Goal: Information Seeking & Learning: Check status

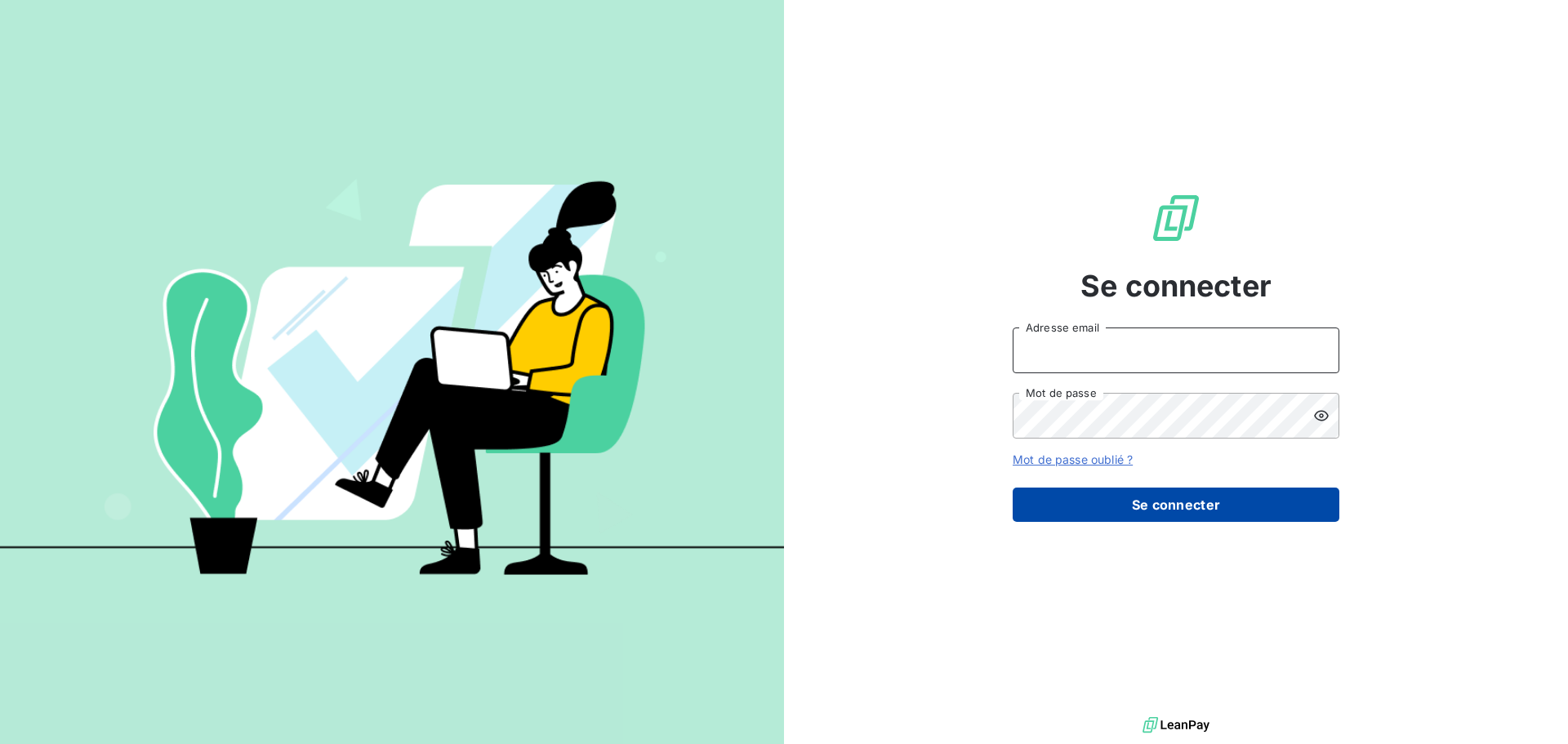
type input "factures@socinformatique.fr"
click at [1179, 504] on button "Se connecter" at bounding box center [1176, 505] width 327 height 34
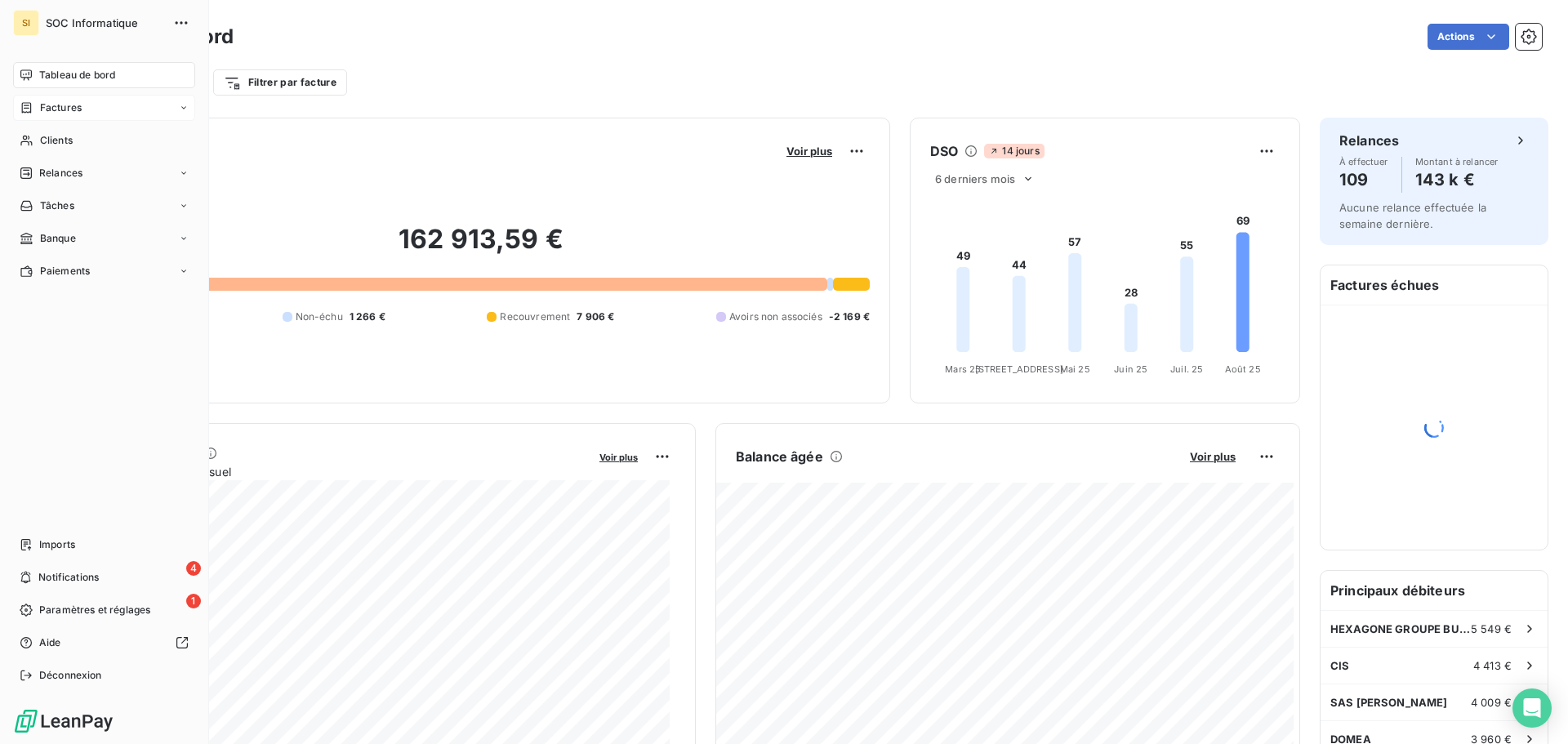
click at [34, 116] on div "Factures" at bounding box center [104, 107] width 182 height 26
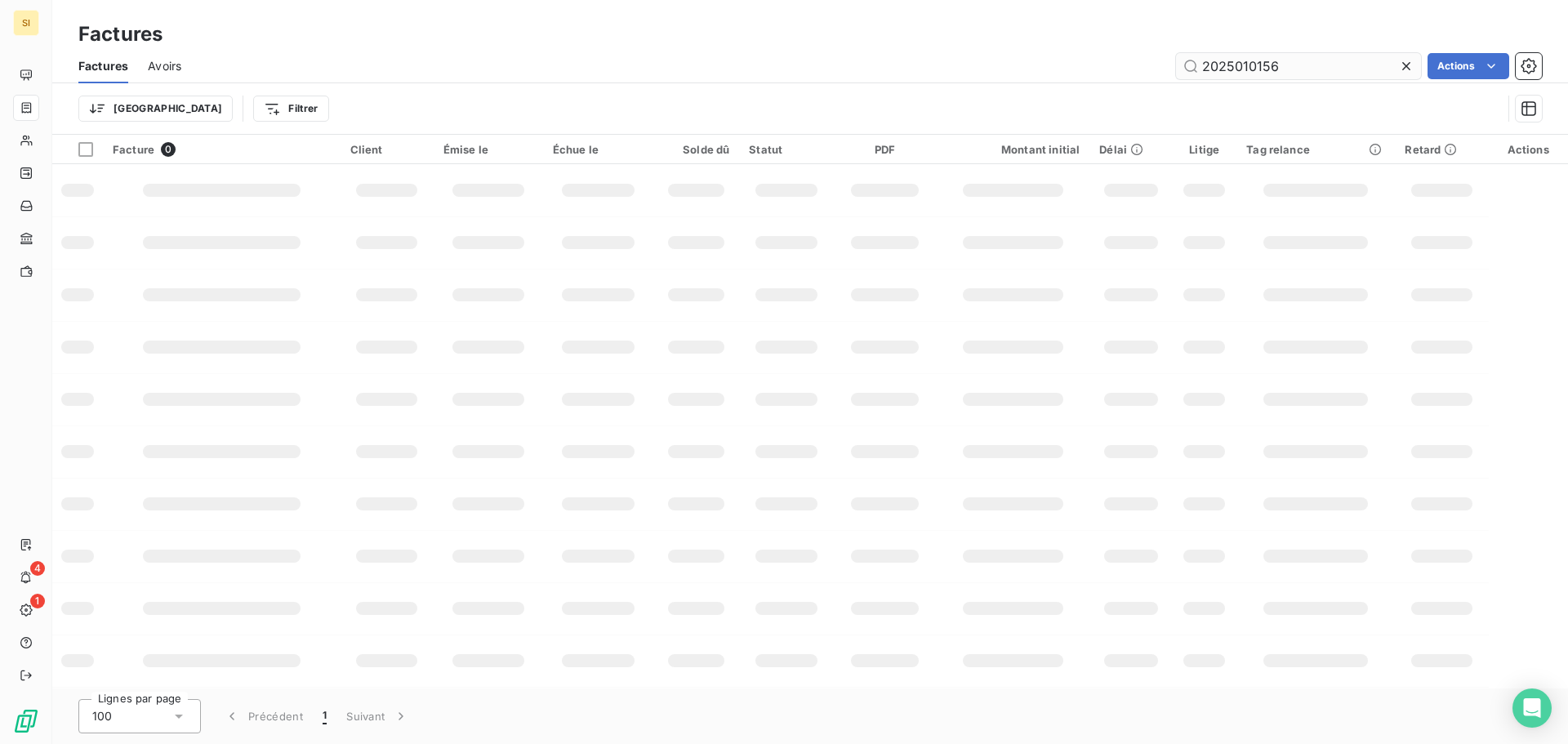
click at [1274, 66] on input "2025010156" at bounding box center [1298, 66] width 245 height 26
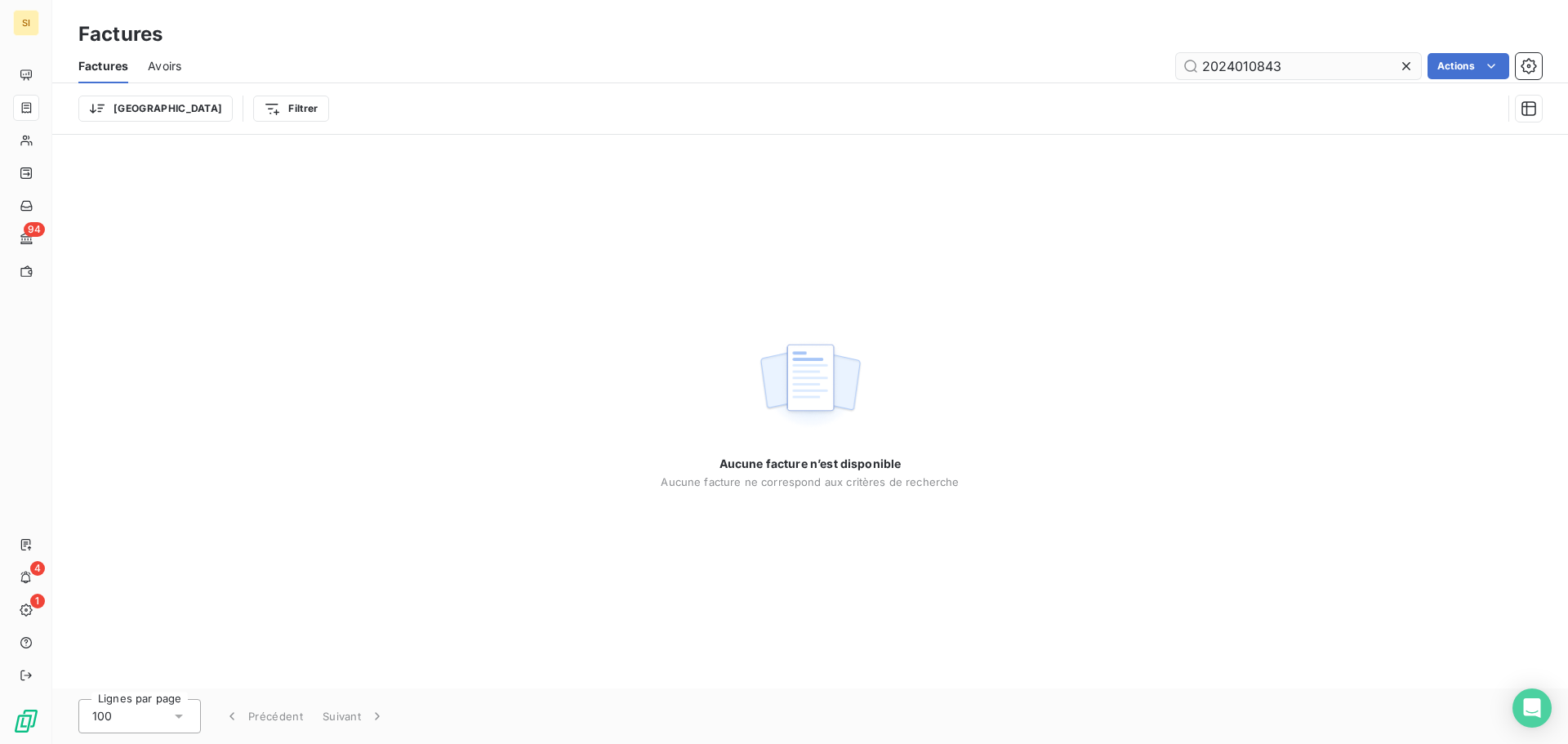
click at [1234, 70] on input "2024010843" at bounding box center [1298, 66] width 245 height 26
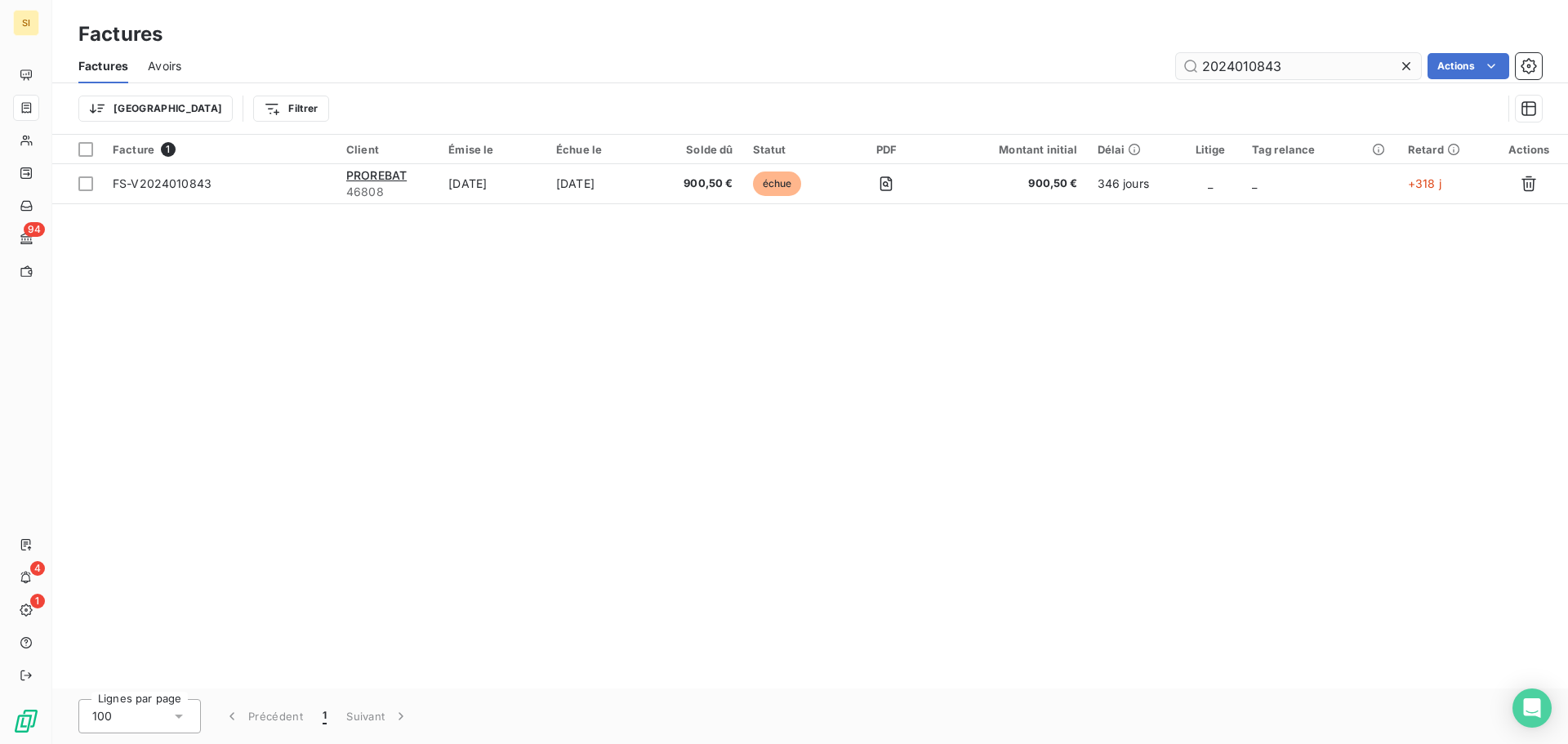
type input "2024010843"
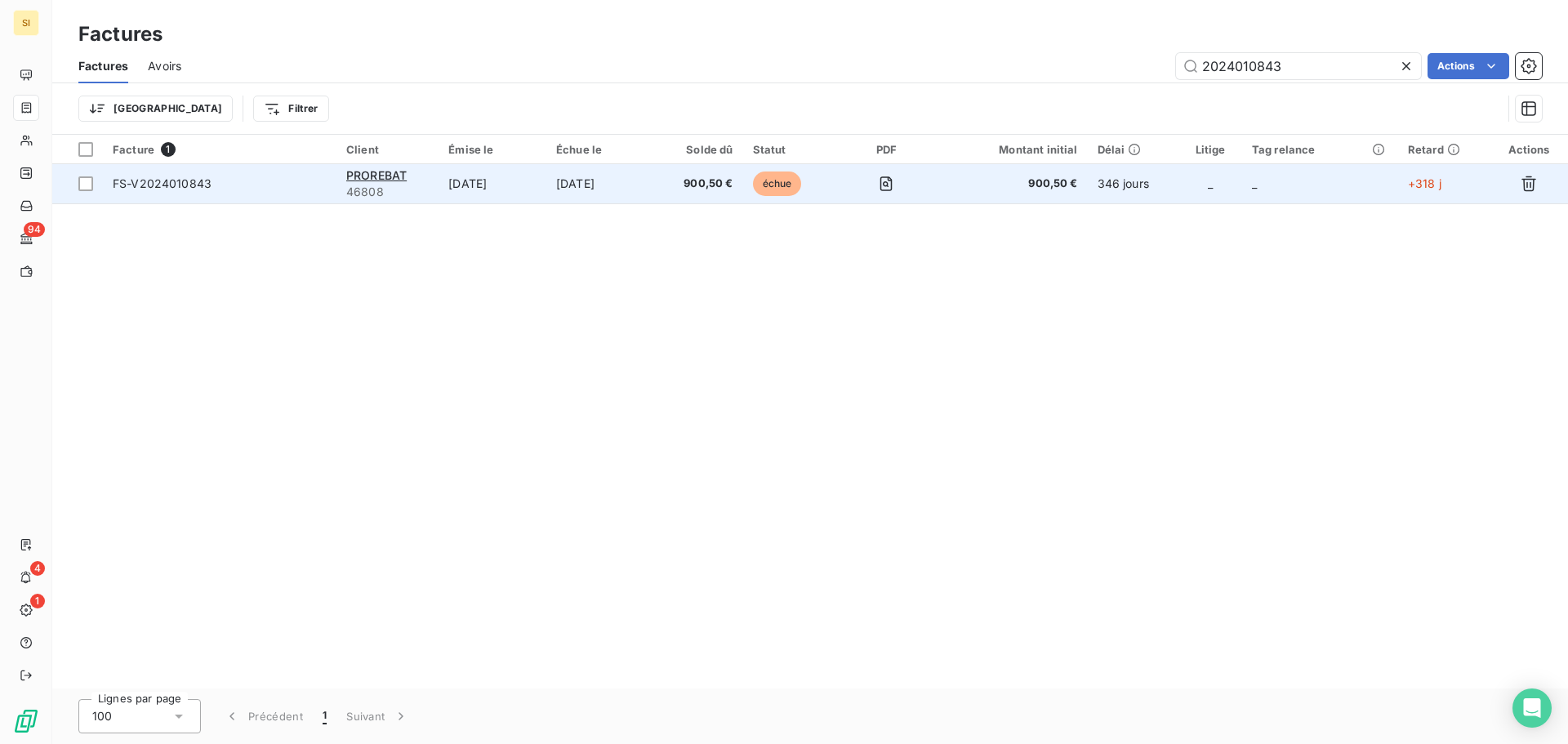
click at [970, 194] on td "900,50 €" at bounding box center [1012, 183] width 150 height 39
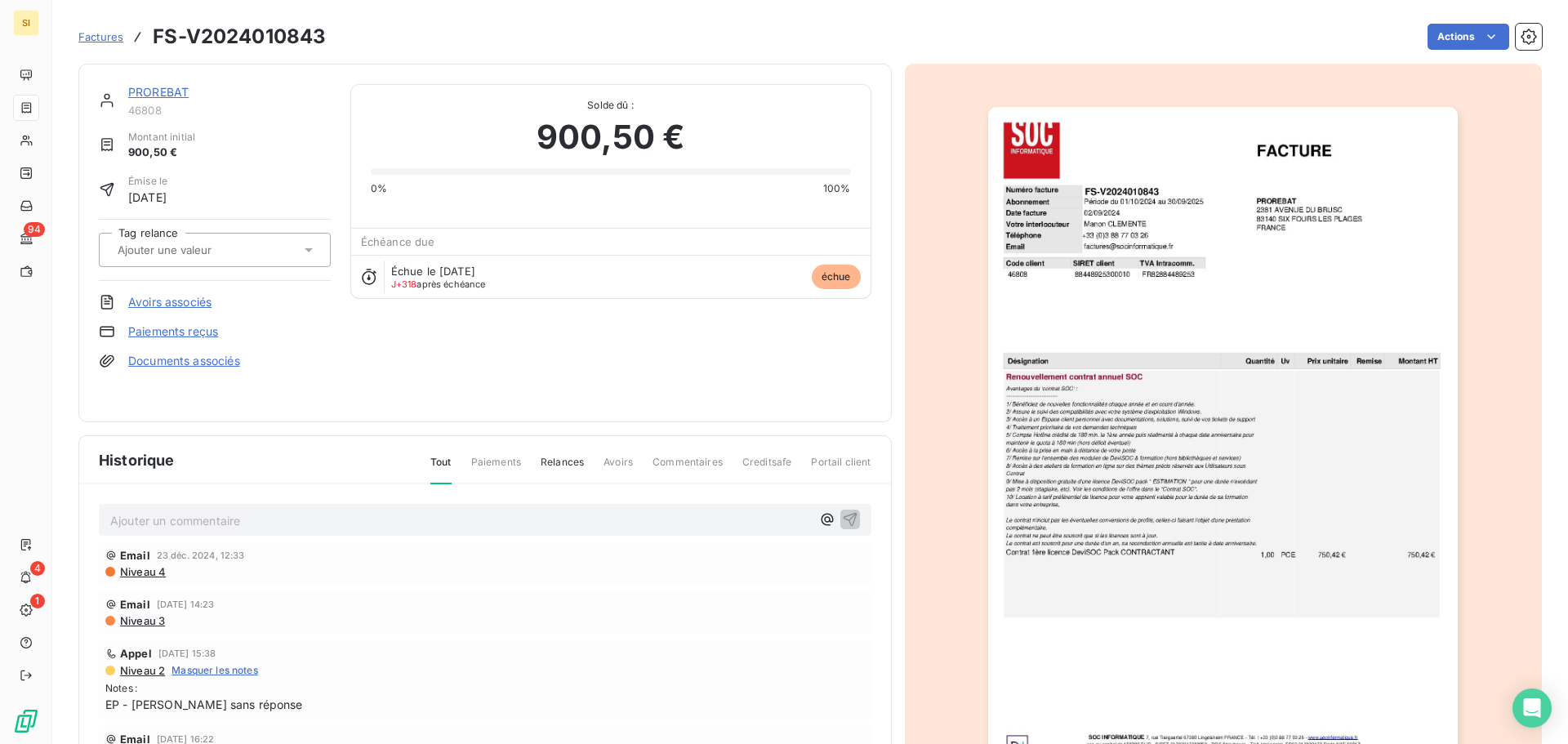
click at [151, 572] on span "Niveau 4" at bounding box center [142, 572] width 47 height 13
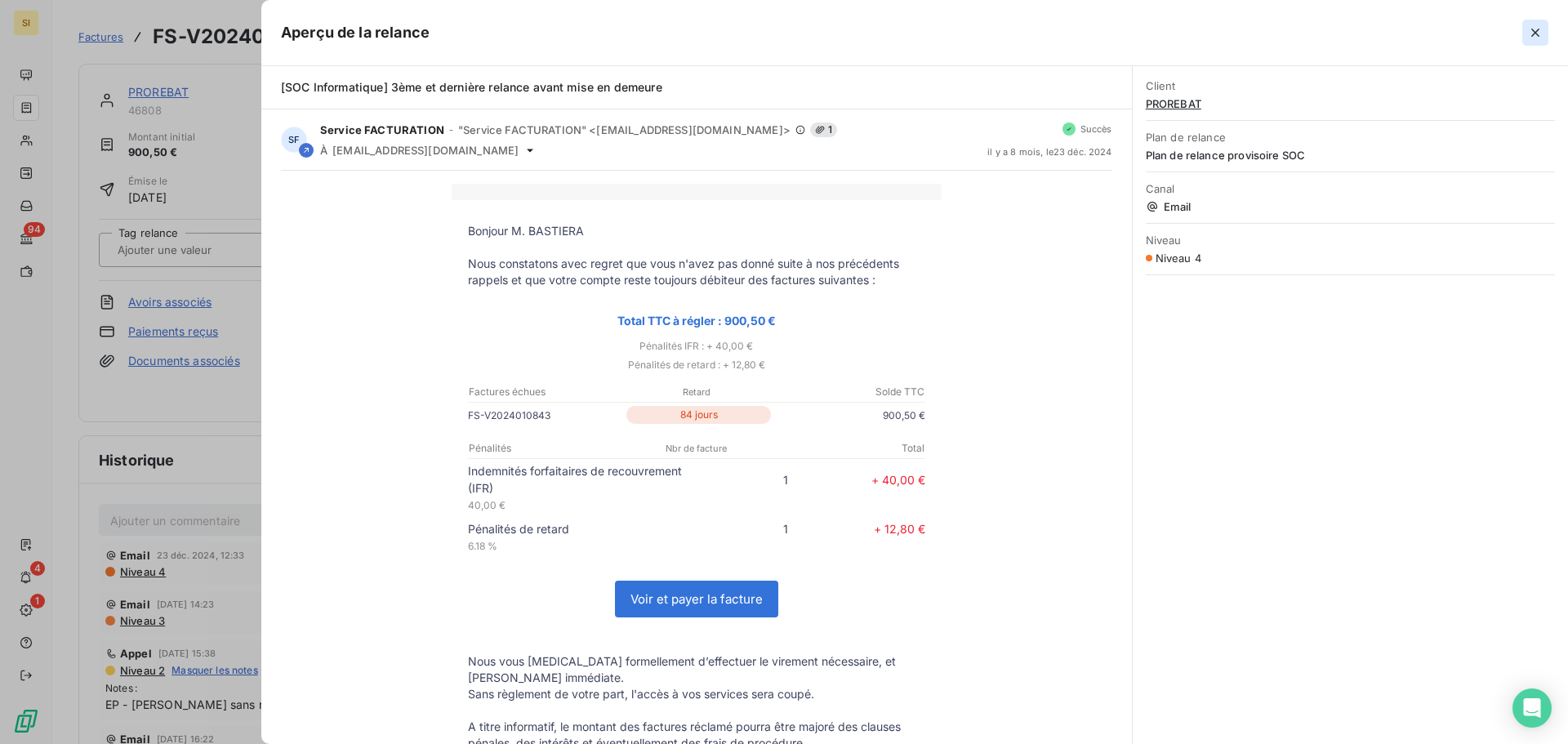
click at [1530, 39] on icon "button" at bounding box center [1535, 33] width 16 height 16
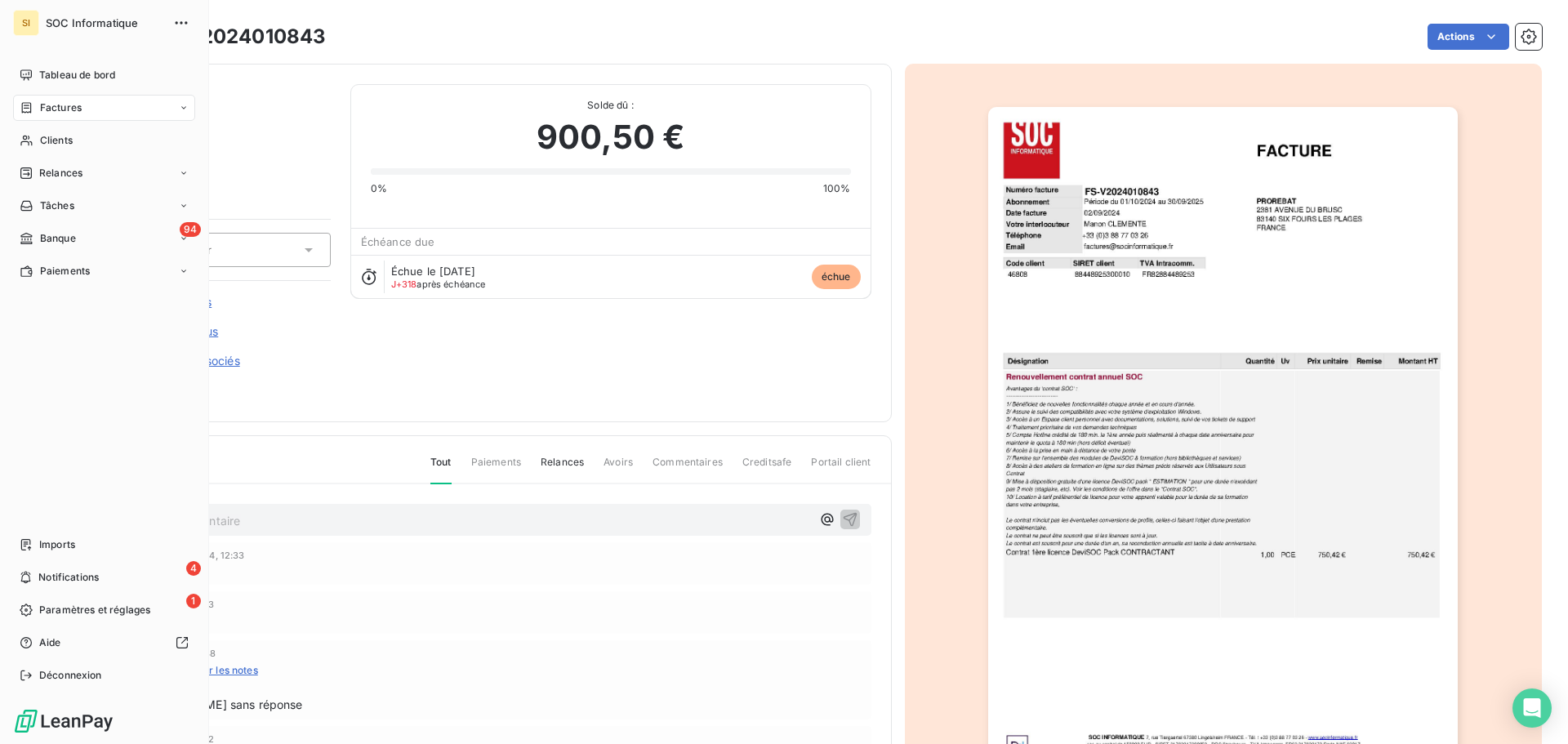
click at [90, 114] on div "Factures" at bounding box center [104, 107] width 182 height 26
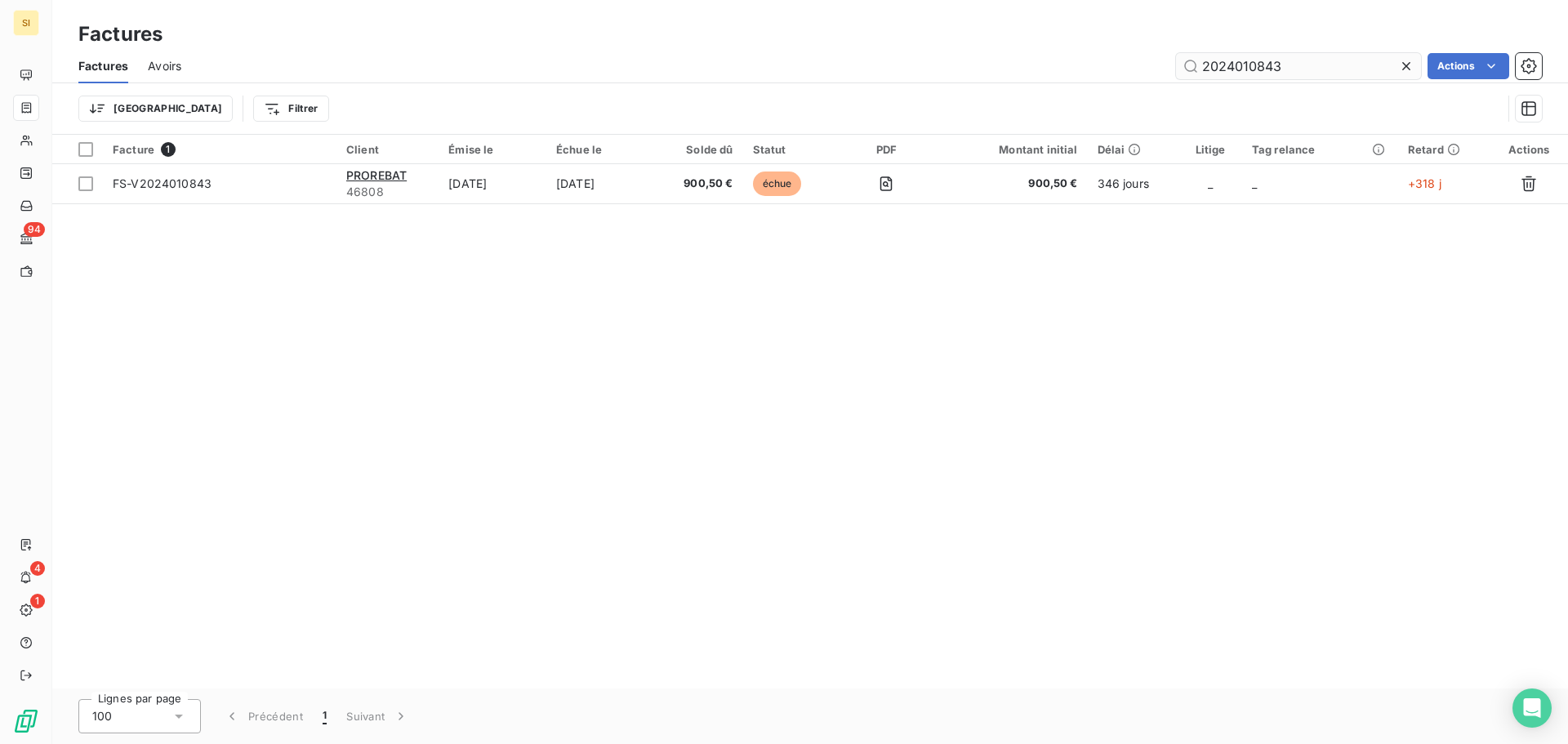
click at [1266, 68] on input "2024010843" at bounding box center [1298, 66] width 245 height 26
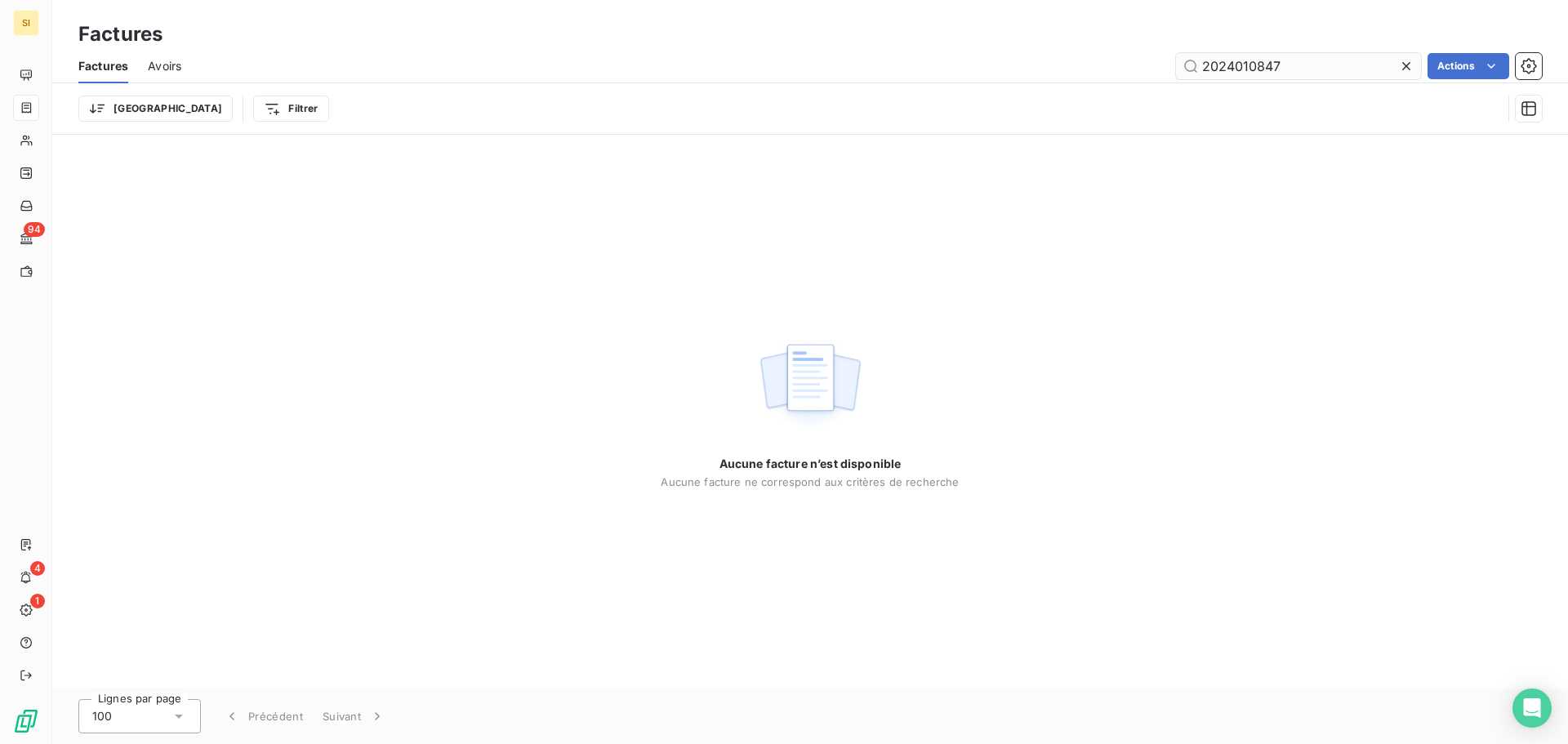
click at [1230, 71] on input "2024010847" at bounding box center [1298, 66] width 245 height 26
type input "2024010847"
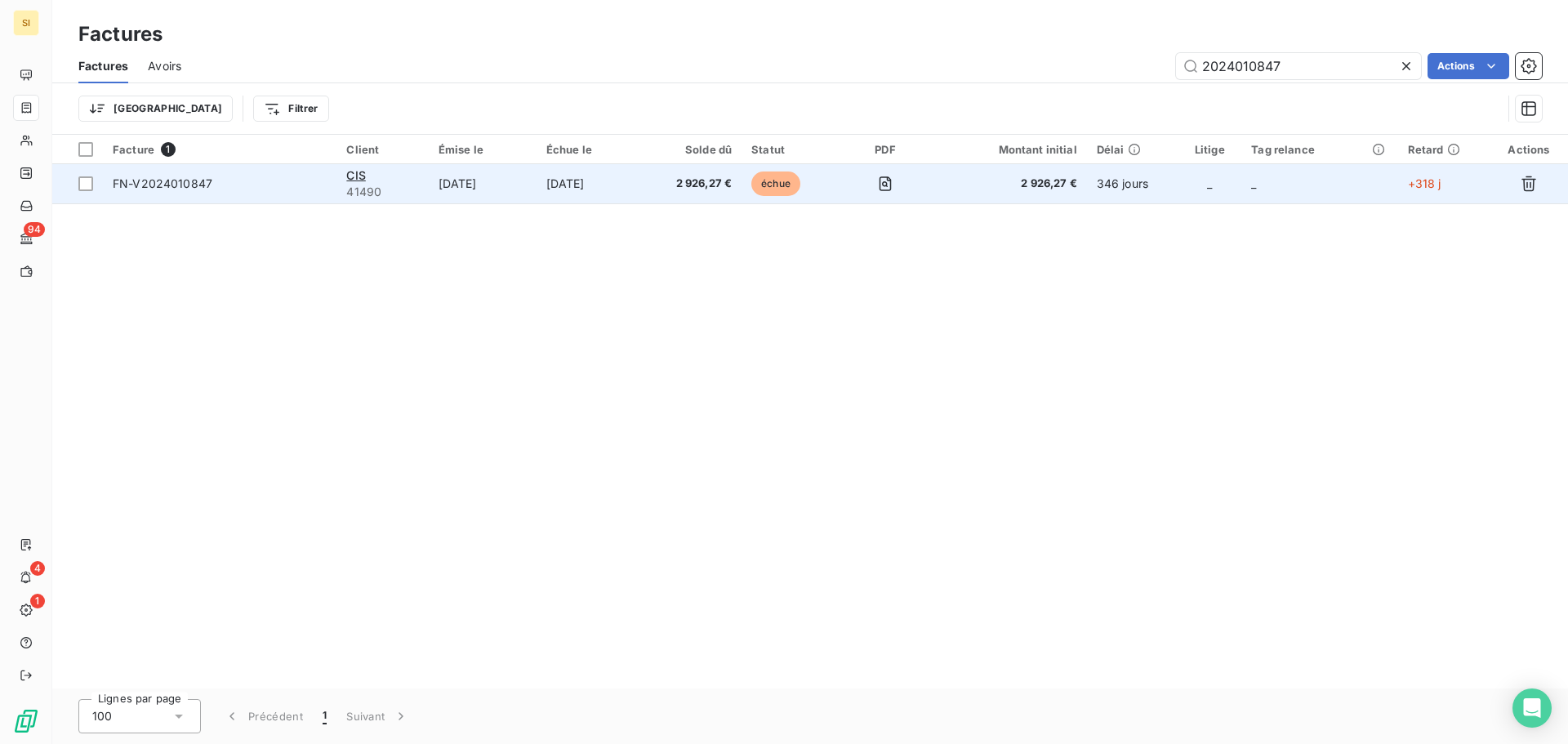
click at [389, 190] on span "41490" at bounding box center [382, 191] width 72 height 16
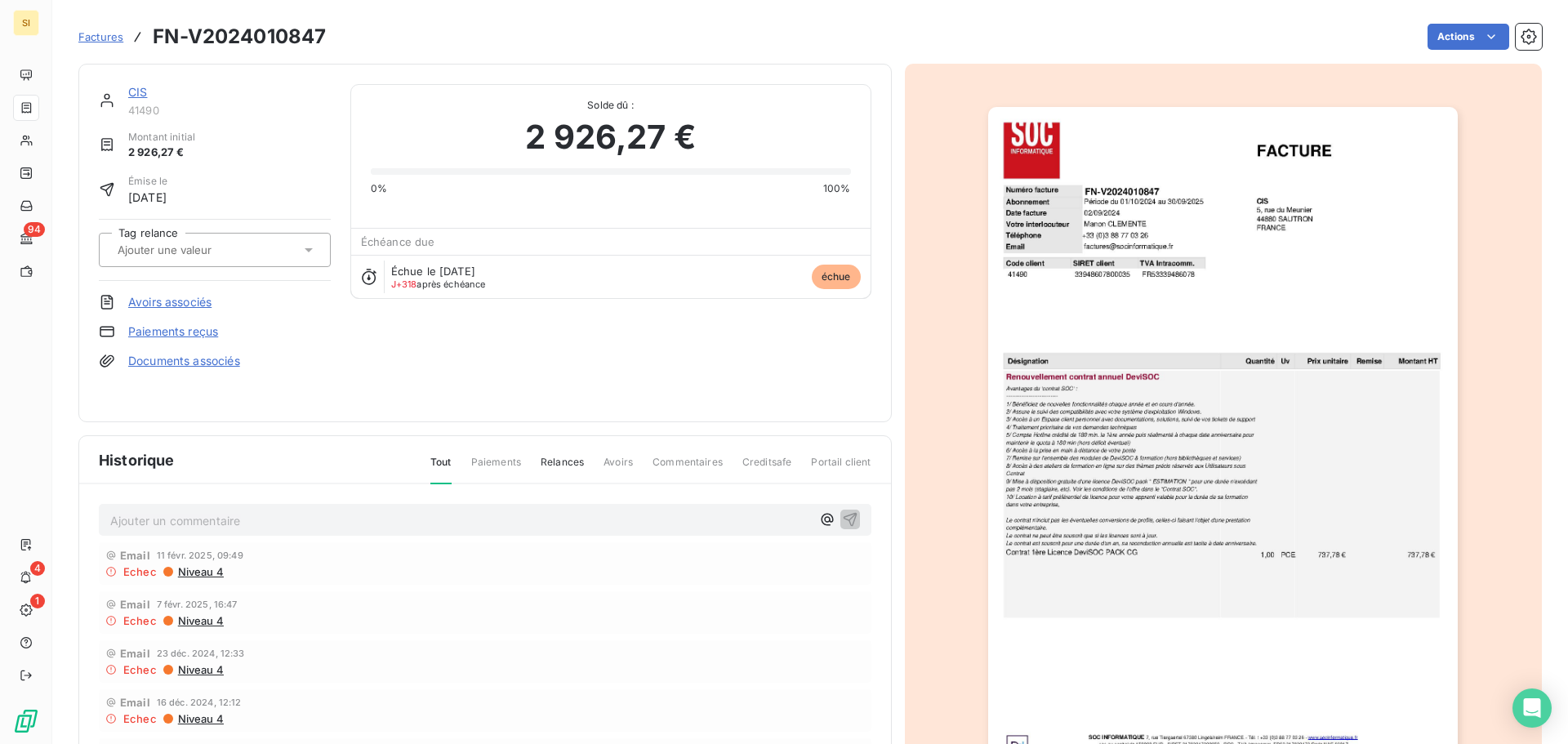
click at [138, 92] on link "CIS" at bounding box center [137, 91] width 19 height 14
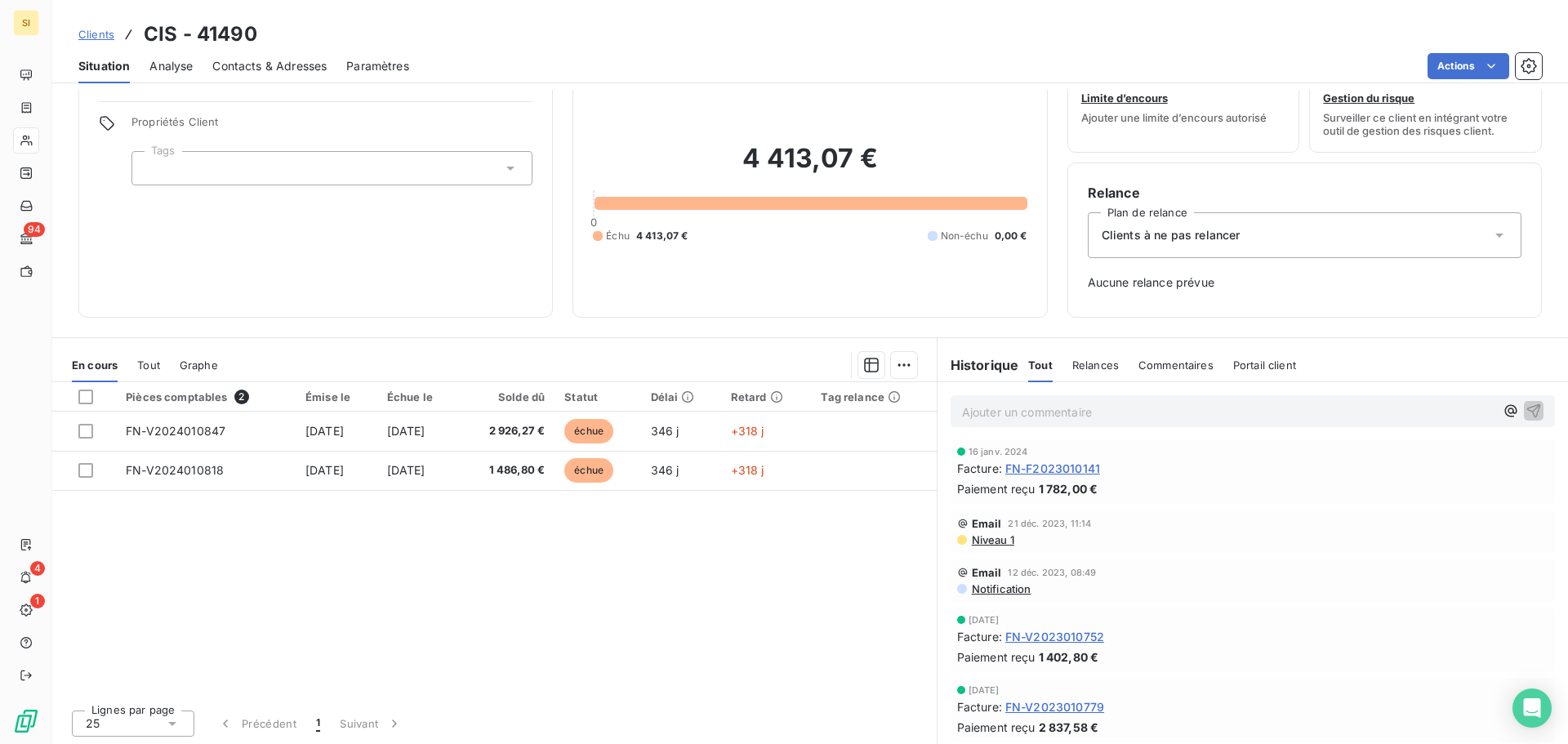
scroll to position [53, 0]
click at [253, 53] on div "Contacts & Adresses" at bounding box center [269, 66] width 115 height 34
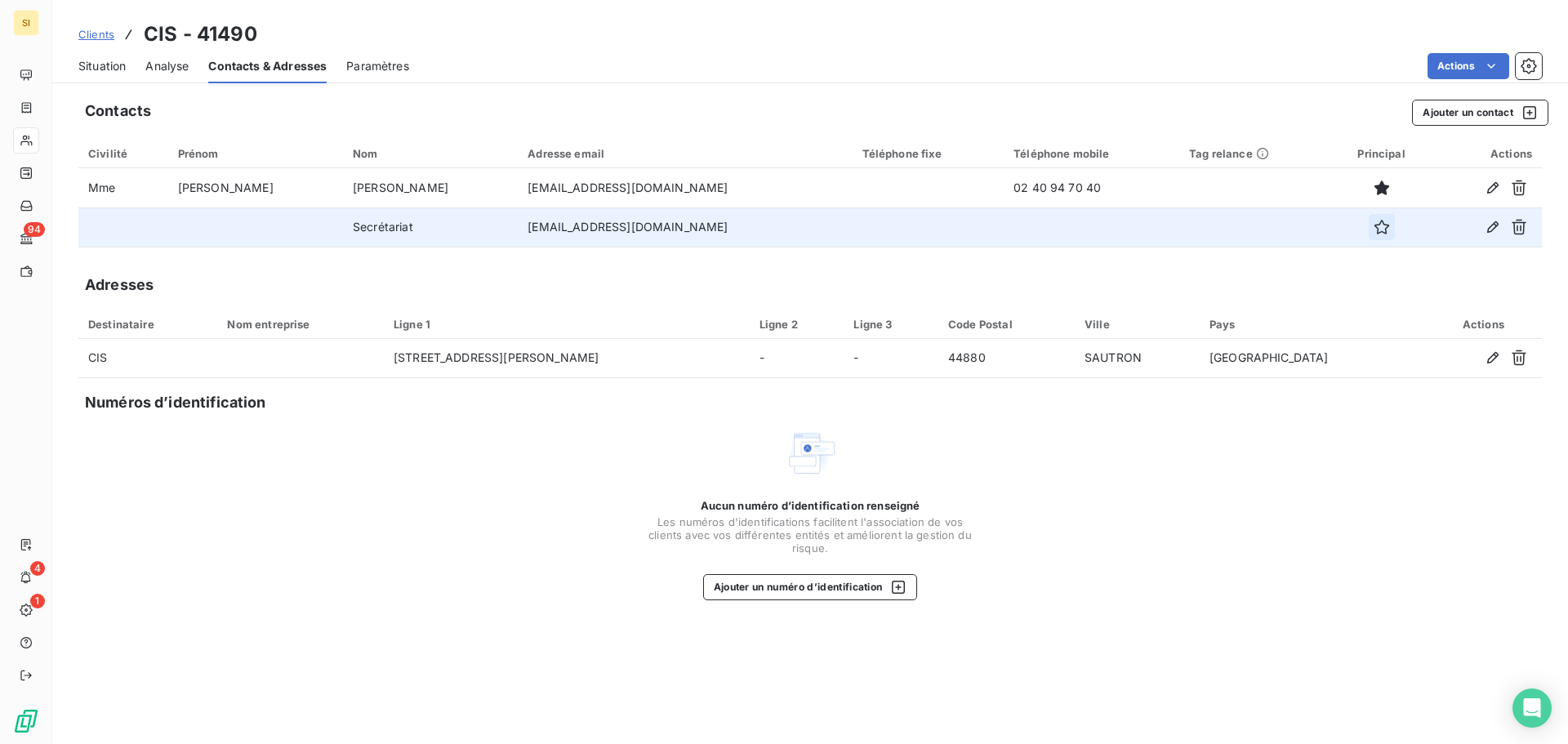
click at [1368, 226] on button "button" at bounding box center [1381, 227] width 26 height 26
click at [106, 37] on span "Clients" at bounding box center [97, 34] width 36 height 13
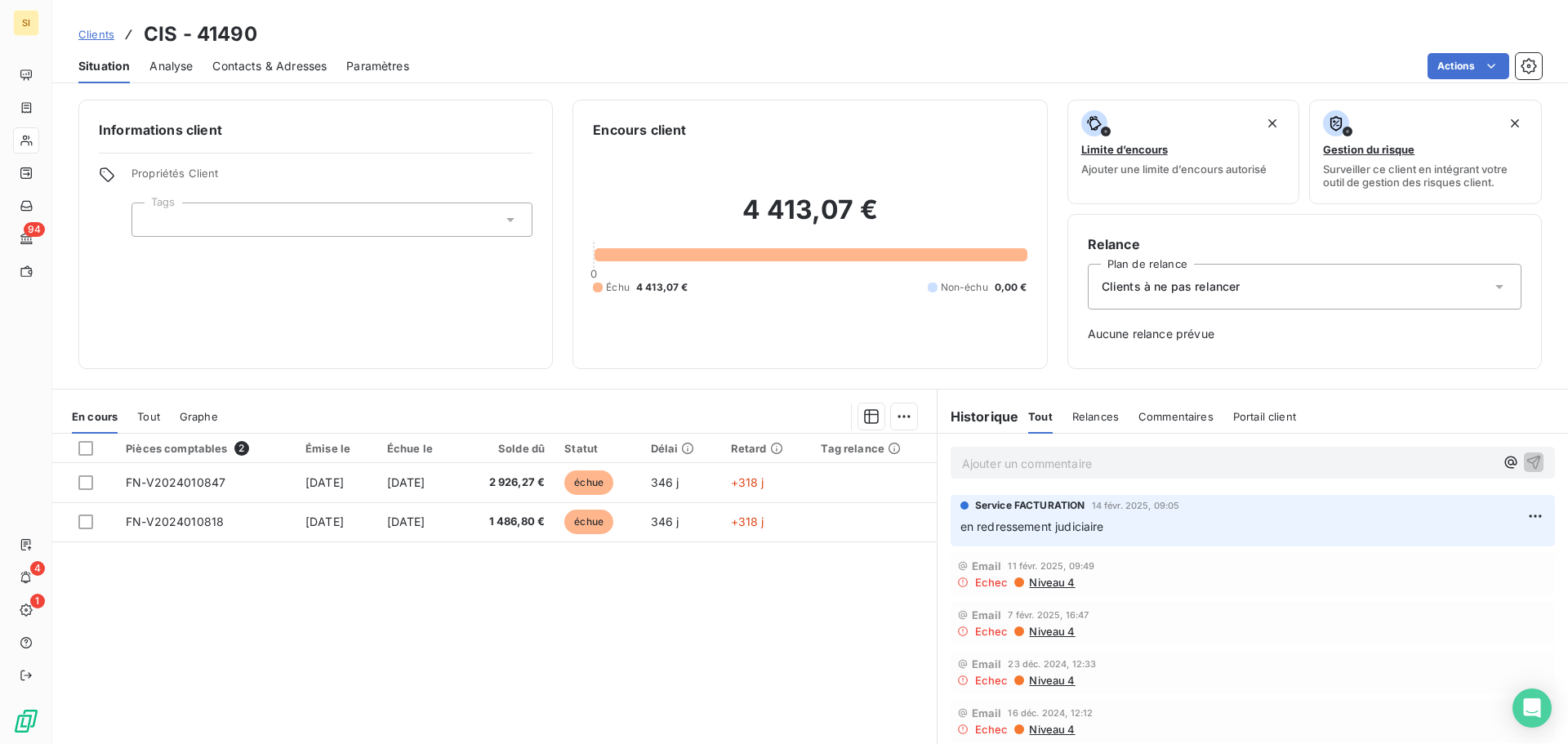
click at [171, 65] on span "Analyse" at bounding box center [171, 66] width 43 height 16
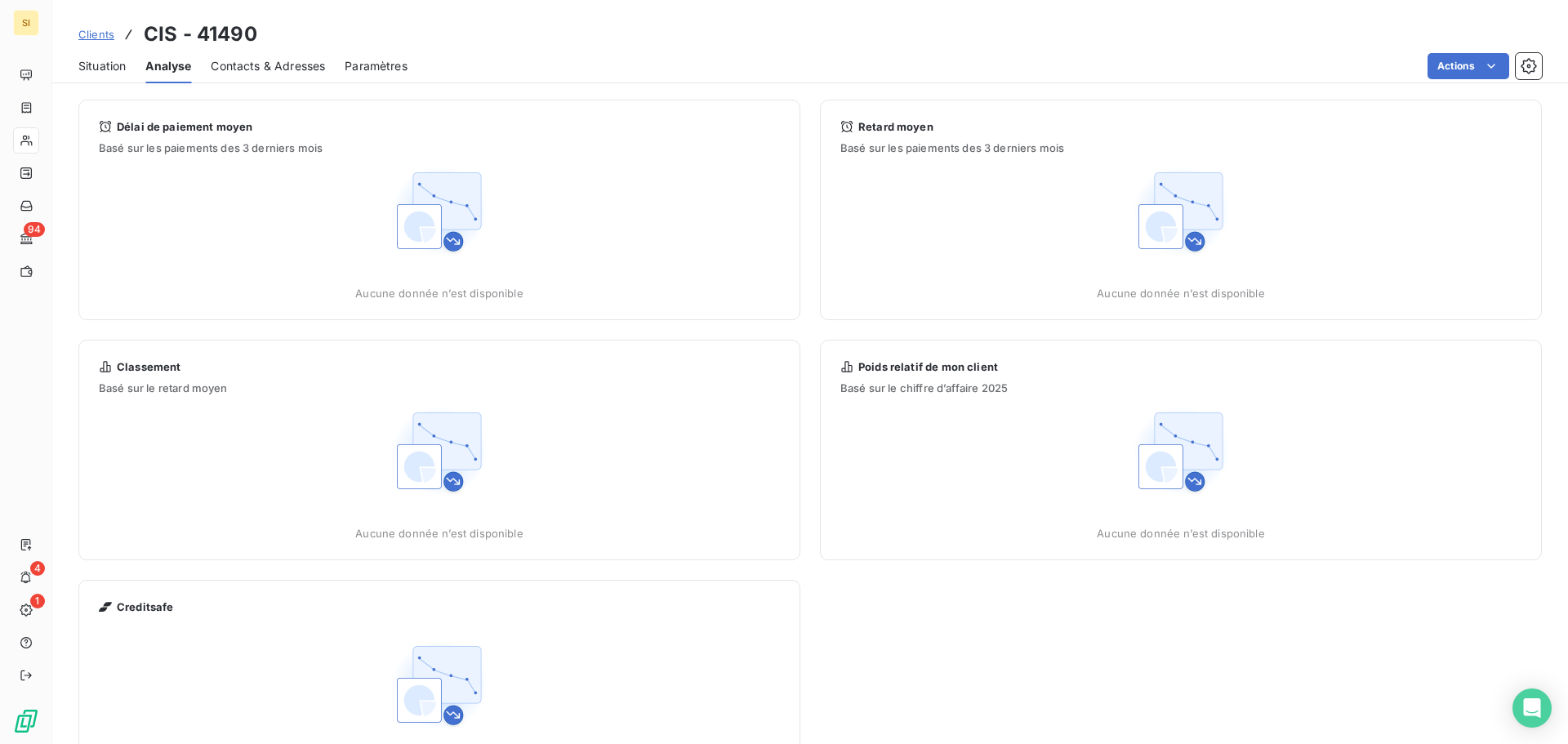
click at [83, 61] on span "Situation" at bounding box center [102, 66] width 47 height 16
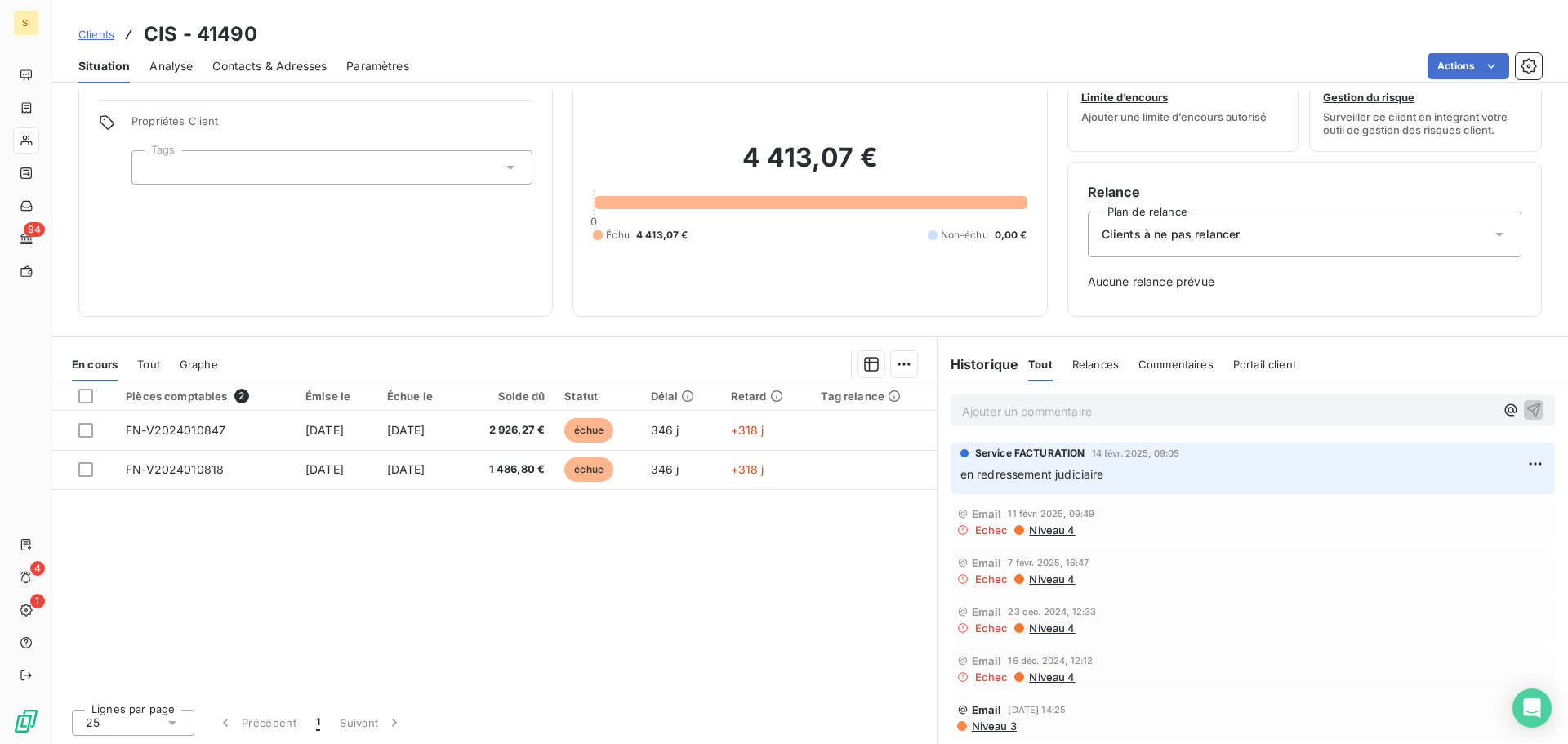
scroll to position [53, 0]
